Goal: Task Accomplishment & Management: Use online tool/utility

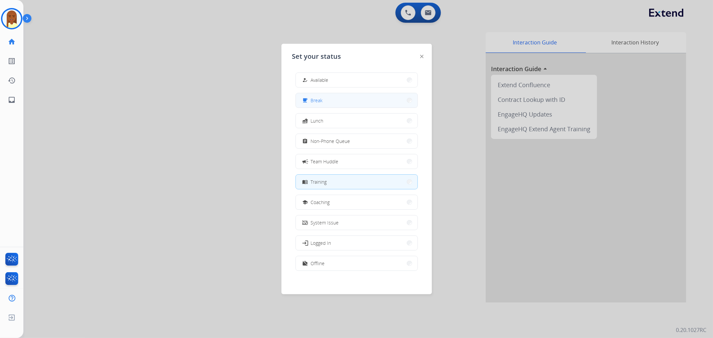
click at [320, 100] on span "Break" at bounding box center [317, 100] width 12 height 7
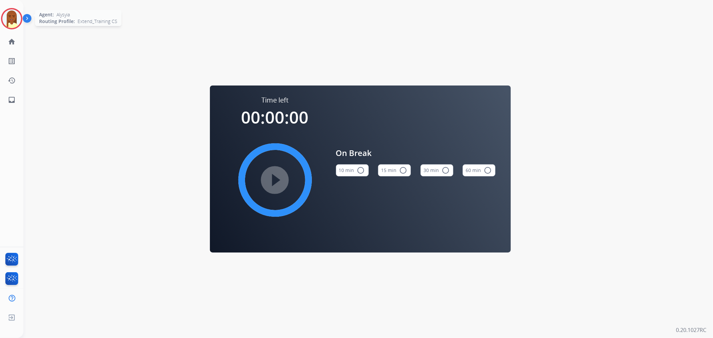
click at [8, 13] on img at bounding box center [11, 18] width 19 height 19
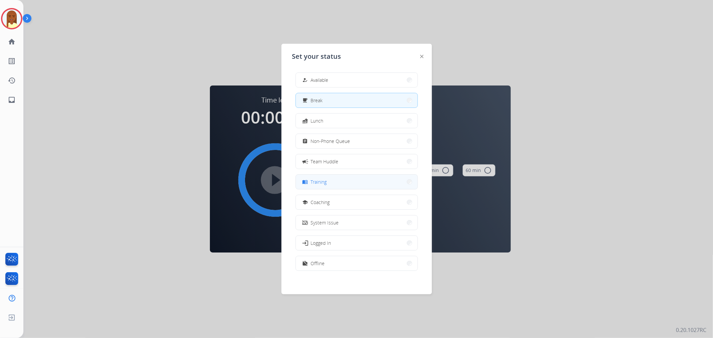
click at [306, 184] on mat-icon "menu_book" at bounding box center [305, 182] width 6 height 6
